Goal: Task Accomplishment & Management: Use online tool/utility

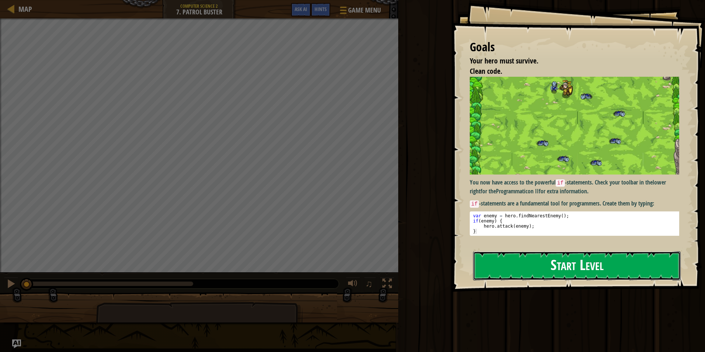
click at [560, 268] on button "Start Level" at bounding box center [577, 265] width 208 height 29
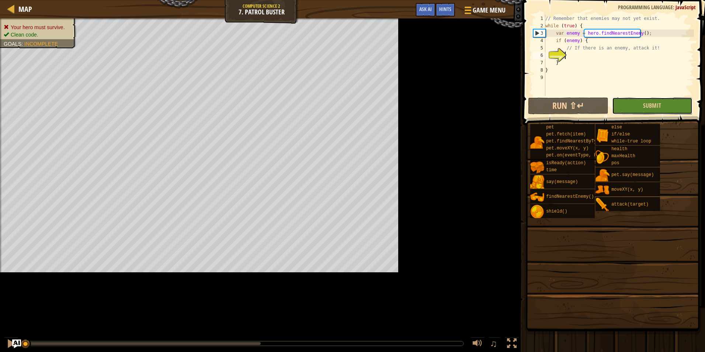
click at [615, 107] on button "Submit" at bounding box center [652, 105] width 80 height 17
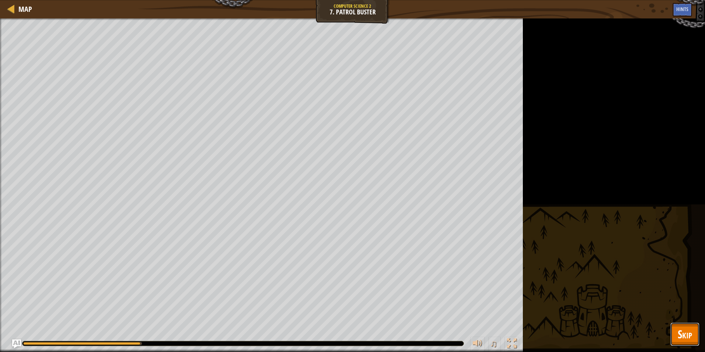
click at [685, 329] on span "Skip" at bounding box center [685, 333] width 14 height 15
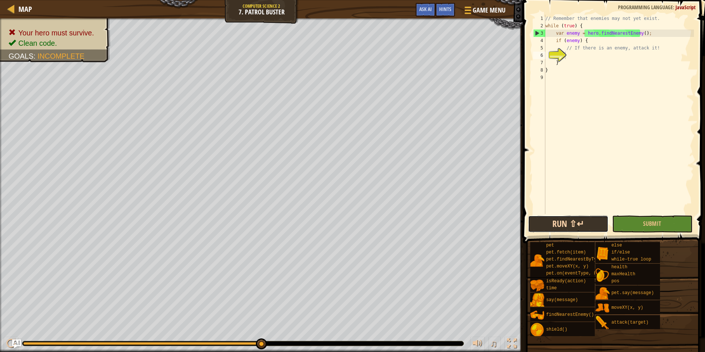
click at [562, 225] on button "Run ⇧↵" at bounding box center [568, 223] width 80 height 17
click at [665, 72] on div "// Remember that enemies may not yet exist. while ( true ) { var enemy = hero .…" at bounding box center [619, 122] width 150 height 214
type textarea "}"
click at [647, 56] on div "// Remember that enemies may not yet exist. while ( true ) { var enemy = hero .…" at bounding box center [619, 122] width 150 height 214
click at [649, 49] on div "// Remember that enemies may not yet exist. while ( true ) { var enemy = hero .…" at bounding box center [619, 122] width 150 height 214
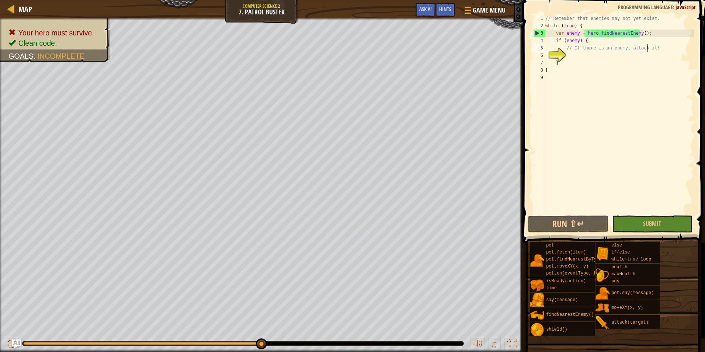
type textarea "// If there is an enemy, attack it!"
click at [587, 56] on div "// Remember that enemies may not yet exist. while ( true ) { var enemy = hero .…" at bounding box center [619, 122] width 150 height 214
drag, startPoint x: 558, startPoint y: 47, endPoint x: 566, endPoint y: 50, distance: 9.0
click at [558, 48] on div "// Remember that enemies may not yet exist. while ( true ) { var enemy = hero .…" at bounding box center [619, 122] width 150 height 214
click at [546, 52] on div "6" at bounding box center [539, 55] width 12 height 7
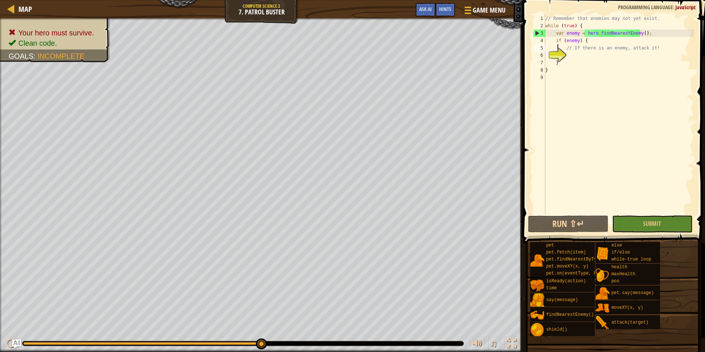
type textarea "// If there is an enemy, attack it!"
click at [588, 58] on div "// Remember that enemies may not yet exist. while ( true ) { var enemy = hero .…" at bounding box center [619, 122] width 150 height 214
click at [576, 64] on div "// Remember that enemies may not yet exist. while ( true ) { var enemy = hero .…" at bounding box center [619, 122] width 150 height 214
type textarea "}"
click at [573, 60] on div "// Remember that enemies may not yet exist. while ( true ) { var enemy = hero .…" at bounding box center [619, 122] width 150 height 214
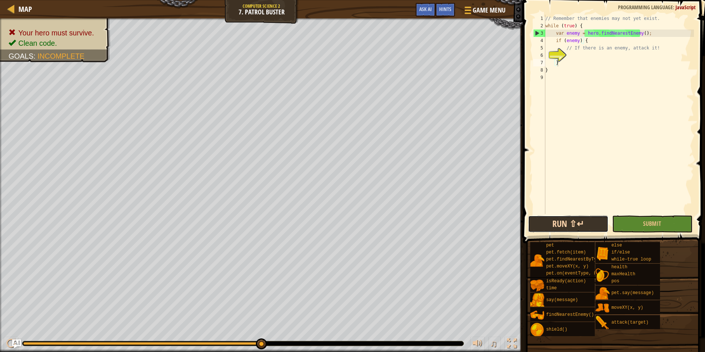
drag, startPoint x: 578, startPoint y: 226, endPoint x: 575, endPoint y: 220, distance: 6.6
click at [577, 225] on button "Run ⇧↵" at bounding box center [568, 223] width 80 height 17
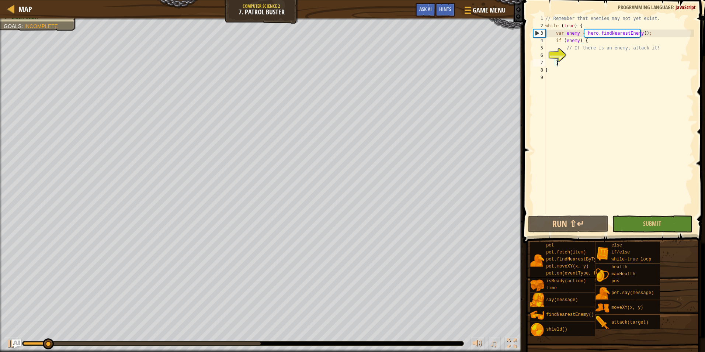
click at [582, 63] on div "// Remember that enemies may not yet exist. while ( true ) { var enemy = hero .…" at bounding box center [619, 122] width 150 height 214
click at [577, 58] on div "// Remember that enemies may not yet exist. while ( true ) { var enemy = hero .…" at bounding box center [619, 122] width 150 height 214
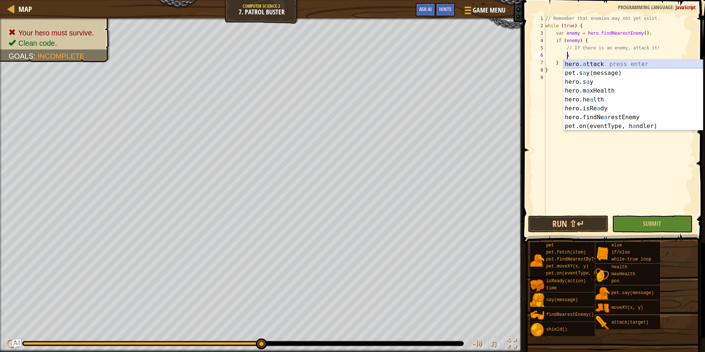
click at [592, 62] on div "hero. a ttack press enter pet.s a y(message) press enter hero.s a y press enter…" at bounding box center [633, 104] width 139 height 89
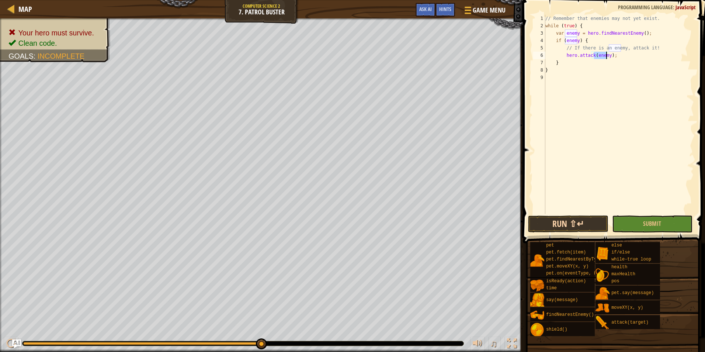
type textarea "hero.attack(enemy);"
click at [586, 221] on button "Run ⇧↵" at bounding box center [568, 223] width 80 height 17
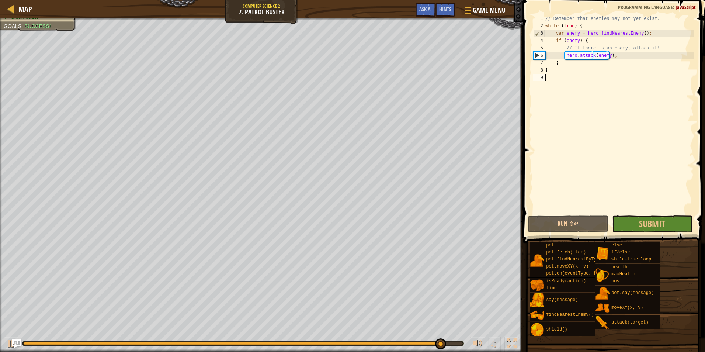
click at [657, 213] on div "// Remember that enemies may not yet exist. while ( true ) { var enemy = hero .…" at bounding box center [619, 122] width 150 height 214
click at [657, 217] on button "Submit" at bounding box center [652, 223] width 80 height 17
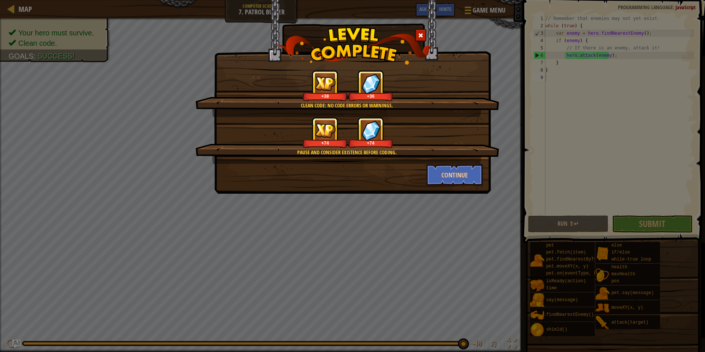
drag, startPoint x: 526, startPoint y: 221, endPoint x: 460, endPoint y: 199, distance: 69.9
click at [460, 227] on div "Clean code: no code errors or warnings. +38 +36 Pause and consider existence be…" at bounding box center [352, 176] width 705 height 352
click at [443, 154] on div "Pause and consider existence before coding." at bounding box center [347, 152] width 233 height 7
drag, startPoint x: 443, startPoint y: 154, endPoint x: 444, endPoint y: 167, distance: 13.0
click at [443, 165] on div "Clean code: no code errors or warnings. +38 +36 Pause and consider existence be…" at bounding box center [352, 128] width 261 height 116
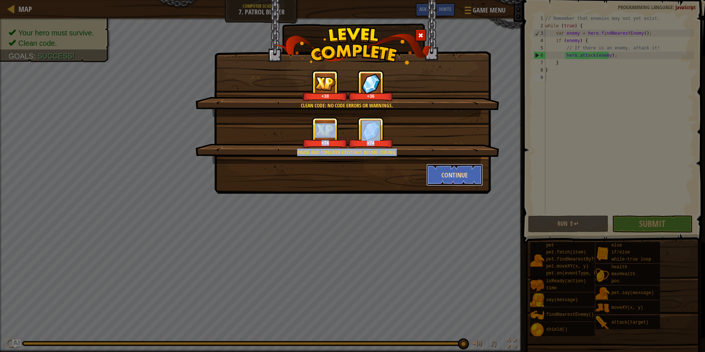
click at [443, 172] on button "Continue" at bounding box center [454, 175] width 57 height 22
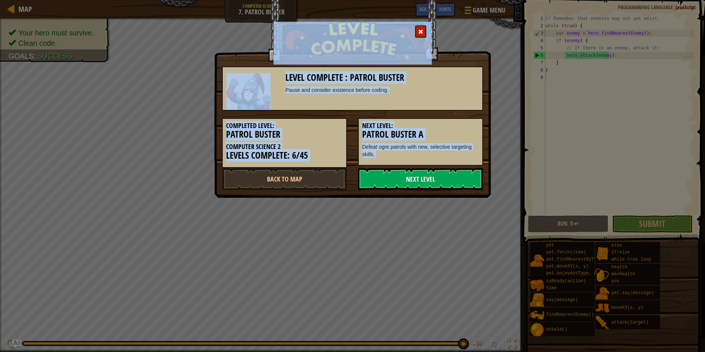
click at [433, 184] on link "Next Level" at bounding box center [420, 179] width 125 height 22
click at [424, 279] on div "Level Complete : Patrol [PERSON_NAME] and consider existence before coding. Com…" at bounding box center [352, 176] width 705 height 352
click at [365, 152] on p "Defeat ogre patrols with new, selective targeting skills." at bounding box center [420, 150] width 117 height 15
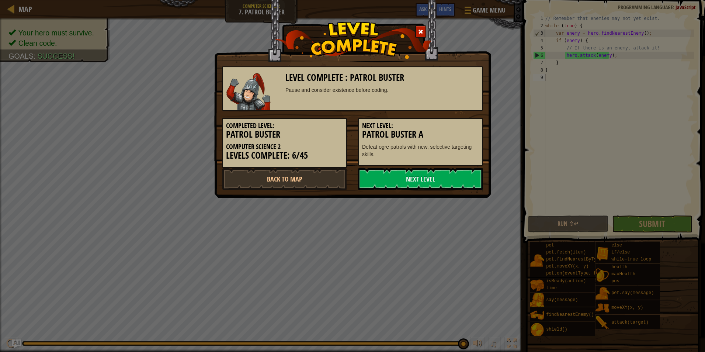
drag, startPoint x: 386, startPoint y: 293, endPoint x: 373, endPoint y: 280, distance: 18.3
click at [384, 291] on div "Level Complete : Patrol [PERSON_NAME] and consider existence before coding. Com…" at bounding box center [352, 176] width 705 height 352
click at [373, 273] on div "Level Complete : Patrol [PERSON_NAME] and consider existence before coding. Com…" at bounding box center [352, 176] width 705 height 352
click at [401, 179] on link "Next Level" at bounding box center [420, 179] width 125 height 22
drag, startPoint x: 403, startPoint y: 177, endPoint x: 397, endPoint y: 175, distance: 6.8
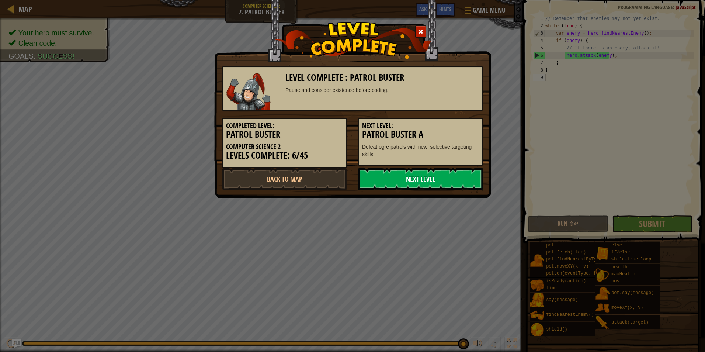
click at [403, 177] on link "Next Level" at bounding box center [420, 179] width 125 height 22
click at [396, 175] on link "Next Level" at bounding box center [420, 179] width 125 height 22
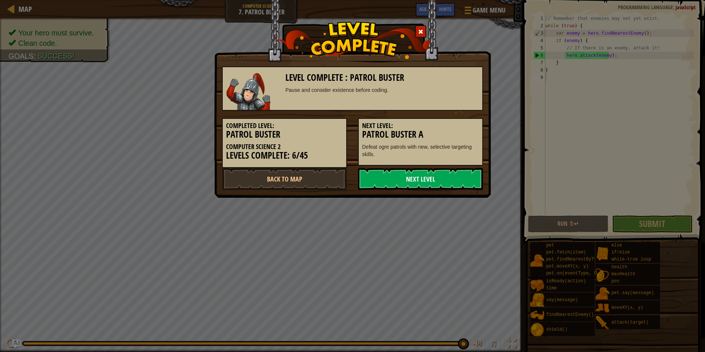
click at [396, 175] on link "Next Level" at bounding box center [420, 179] width 125 height 22
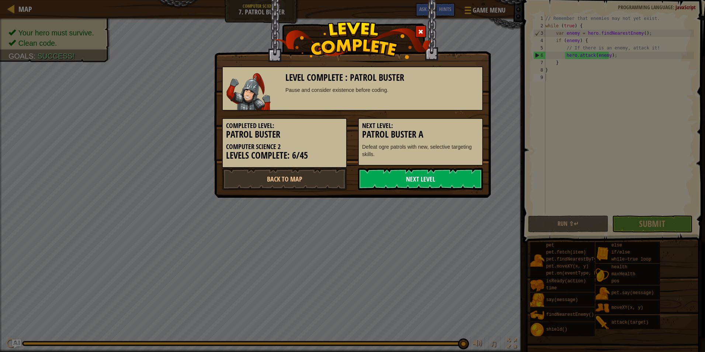
click at [396, 175] on link "Next Level" at bounding box center [420, 179] width 125 height 22
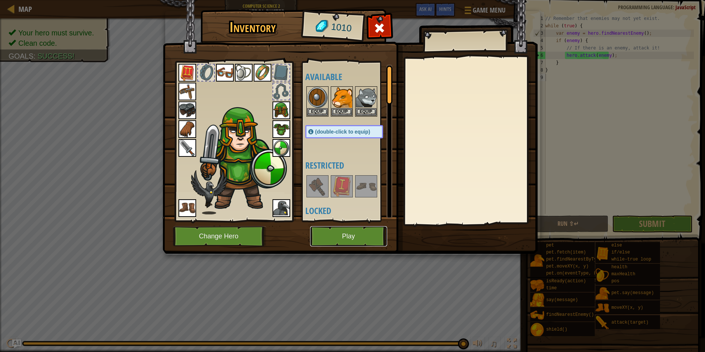
click at [330, 233] on button "Play" at bounding box center [348, 236] width 77 height 20
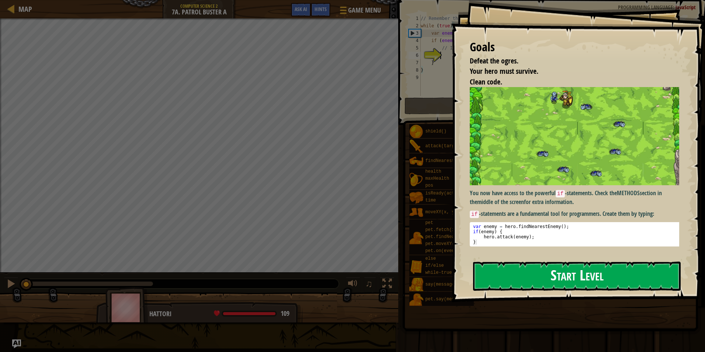
click at [606, 270] on button "Start Level" at bounding box center [577, 276] width 208 height 29
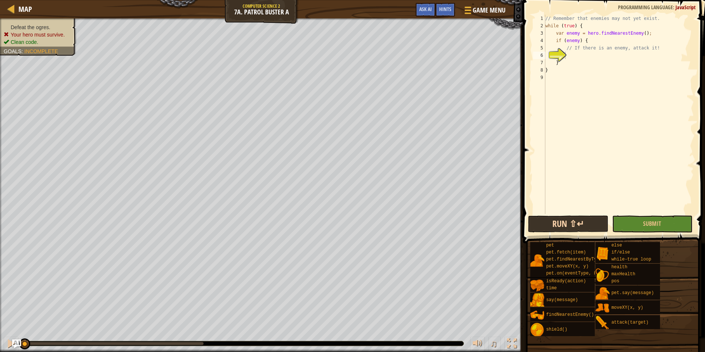
drag, startPoint x: 572, startPoint y: 239, endPoint x: 572, endPoint y: 232, distance: 6.6
click at [572, 232] on div "Hints 1 2 3 4 5 6 7 8 9 // Remember that enemies may not yet exist. while ( tru…" at bounding box center [613, 174] width 184 height 348
click at [572, 232] on button "Run ⇧↵" at bounding box center [568, 223] width 80 height 17
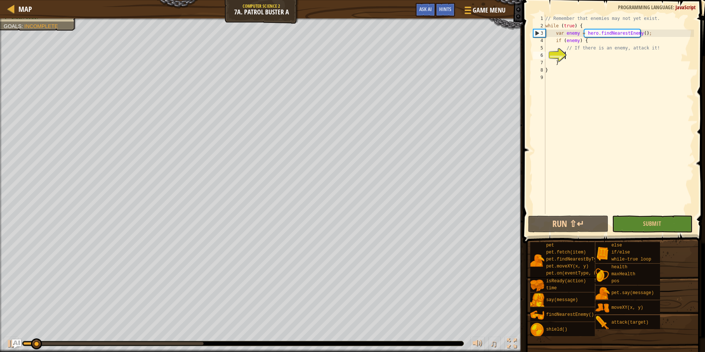
click at [604, 75] on div "// Remember that enemies may not yet exist. while ( true ) { var enemy = hero .…" at bounding box center [619, 122] width 150 height 214
click at [580, 61] on div "// Remember that enemies may not yet exist. while ( true ) { var enemy = hero .…" at bounding box center [619, 122] width 150 height 214
type textarea "}"
click at [575, 62] on div "// Remember that enemies may not yet exist. while ( true ) { var enemy = hero .…" at bounding box center [619, 122] width 150 height 214
click at [568, 52] on div "// Remember that enemies may not yet exist. while ( true ) { var enemy = hero .…" at bounding box center [619, 122] width 150 height 214
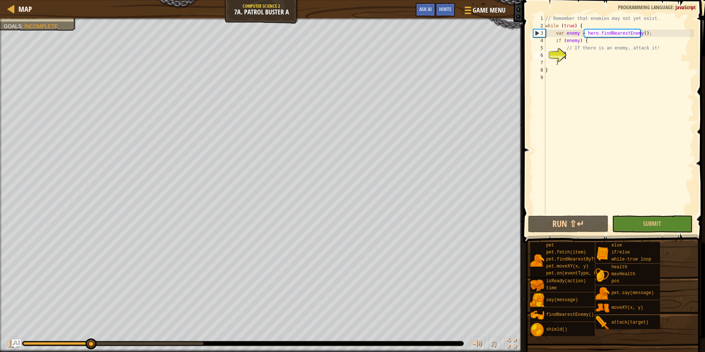
type textarea "h"
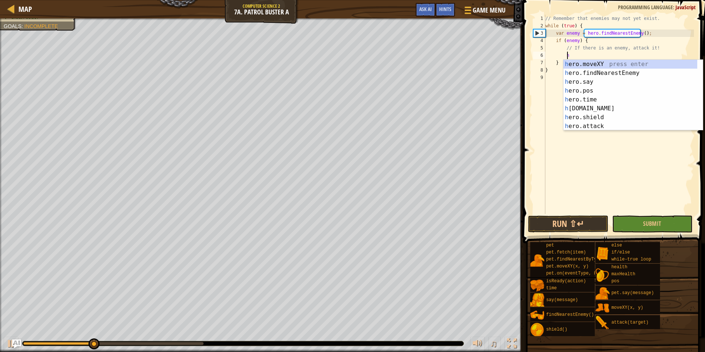
scroll to position [3, 1]
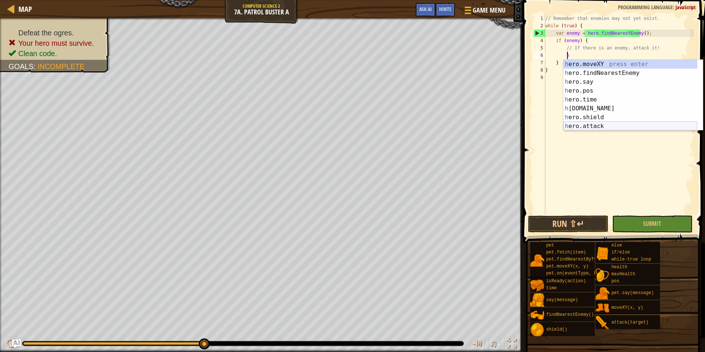
click at [585, 118] on div "h ero.moveXY press enter h ero.findNearestEnemy press enter h ero.say press ent…" at bounding box center [631, 104] width 134 height 89
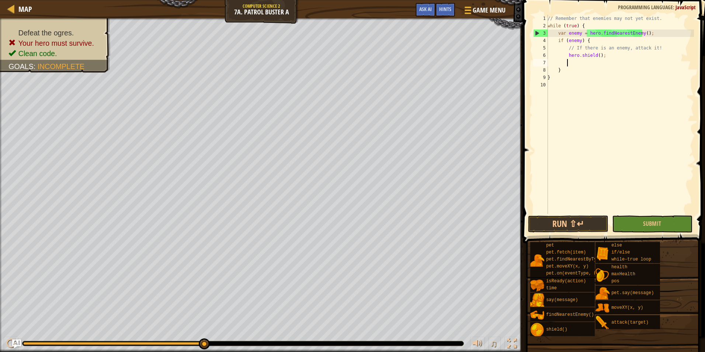
scroll to position [3, 1]
click at [608, 52] on div "// Remember that enemies may not yet exist. while ( true ) { var enemy = hero .…" at bounding box center [620, 122] width 148 height 214
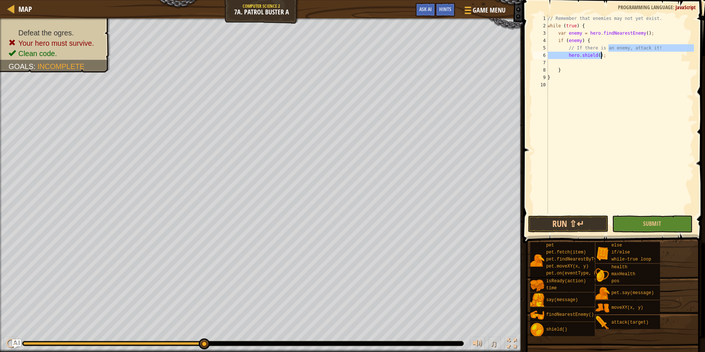
click at [604, 56] on div "// Remember that enemies may not yet exist. while ( true ) { var enemy = hero .…" at bounding box center [620, 114] width 148 height 199
type textarea "hero.shield();"
drag, startPoint x: 604, startPoint y: 56, endPoint x: 566, endPoint y: 59, distance: 38.1
click at [566, 59] on div "// Remember that enemies may not yet exist. while ( true ) { var enemy = hero .…" at bounding box center [620, 122] width 148 height 214
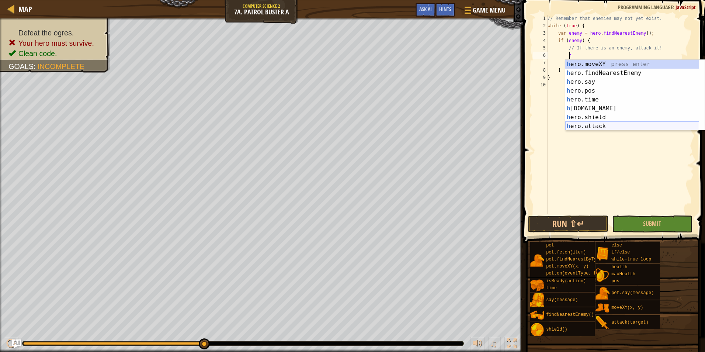
click at [605, 125] on div "h ero.moveXY press enter h ero.findNearestEnemy press enter h ero.say press ent…" at bounding box center [633, 104] width 134 height 89
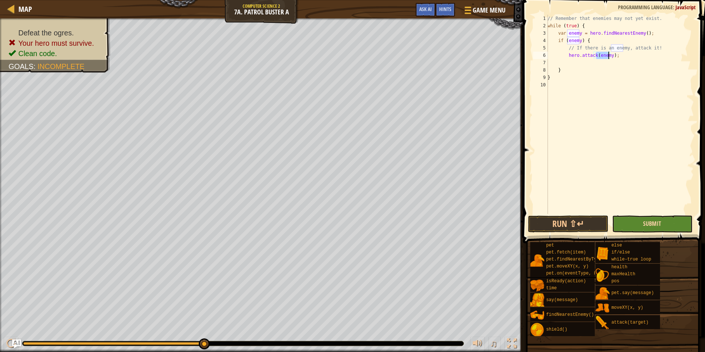
type textarea "hero.attack(enemy);"
click at [647, 225] on span "Submit" at bounding box center [652, 224] width 18 height 8
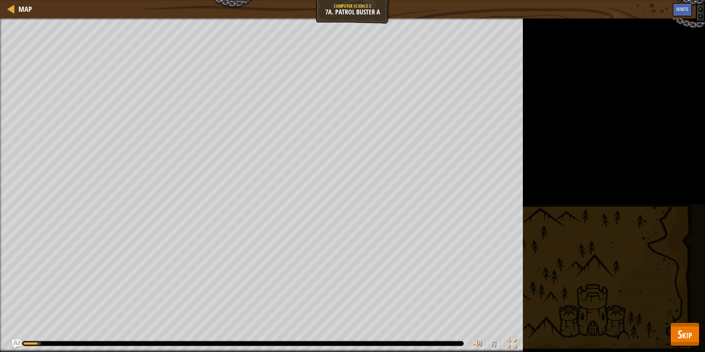
click at [687, 323] on div "Map Computer Science 2 7a. Patrol Buster A Game Menu Done Hints Ask AI 1 הההההה…" at bounding box center [352, 176] width 705 height 352
click at [685, 331] on span "Skip" at bounding box center [685, 333] width 14 height 15
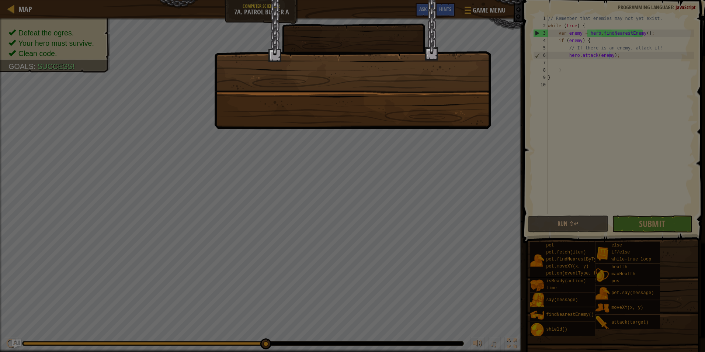
drag, startPoint x: 404, startPoint y: 195, endPoint x: 398, endPoint y: 184, distance: 12.7
click at [403, 192] on div at bounding box center [352, 176] width 705 height 352
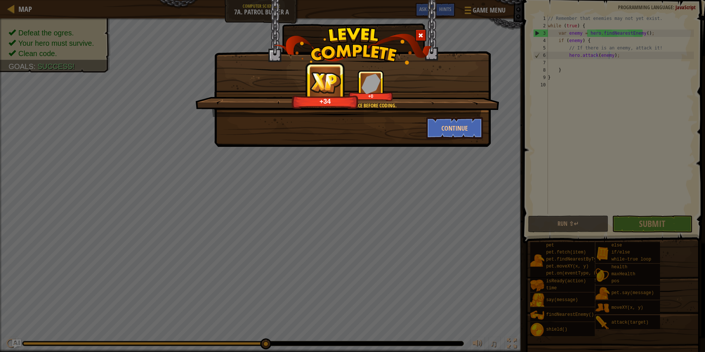
click at [448, 142] on div "Pause and consider existence before coding. +34 +0 Continue" at bounding box center [352, 73] width 277 height 147
drag, startPoint x: 452, startPoint y: 134, endPoint x: 520, endPoint y: 194, distance: 90.4
click at [452, 135] on button "Continue" at bounding box center [454, 128] width 57 height 22
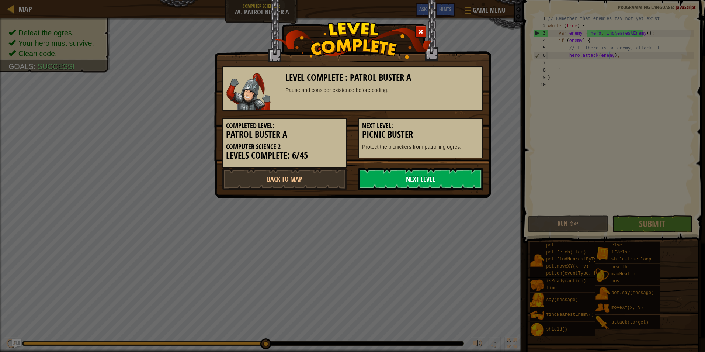
click at [389, 180] on link "Next Level" at bounding box center [420, 179] width 125 height 22
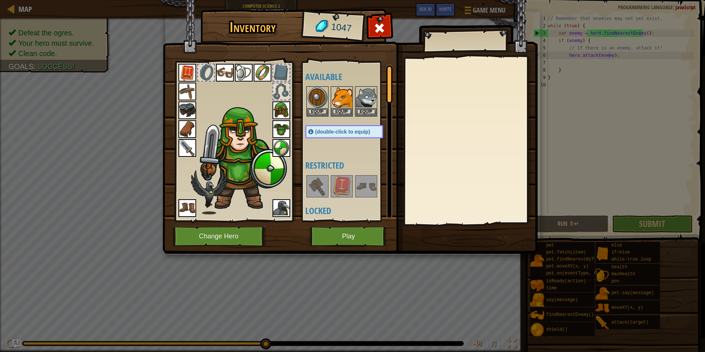
click at [319, 215] on h4 "Locked" at bounding box center [351, 211] width 93 height 10
click at [321, 220] on div "Available Equip Equip Equip Equip Equip Equip Equip Equip Equip Equip Equip Equ…" at bounding box center [347, 141] width 90 height 160
click at [316, 231] on button "Play" at bounding box center [348, 236] width 77 height 20
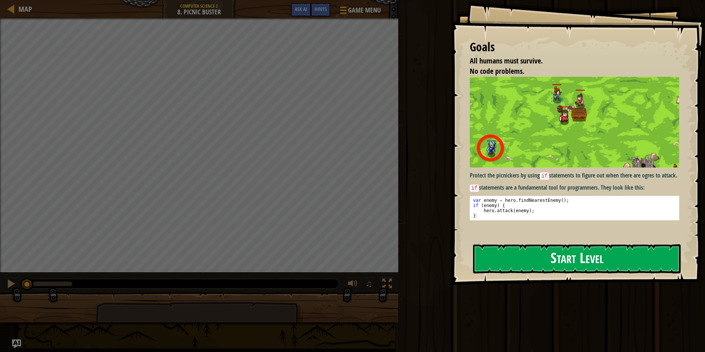
click at [588, 244] on button "Start Level" at bounding box center [577, 258] width 208 height 29
